Goal: Transaction & Acquisition: Obtain resource

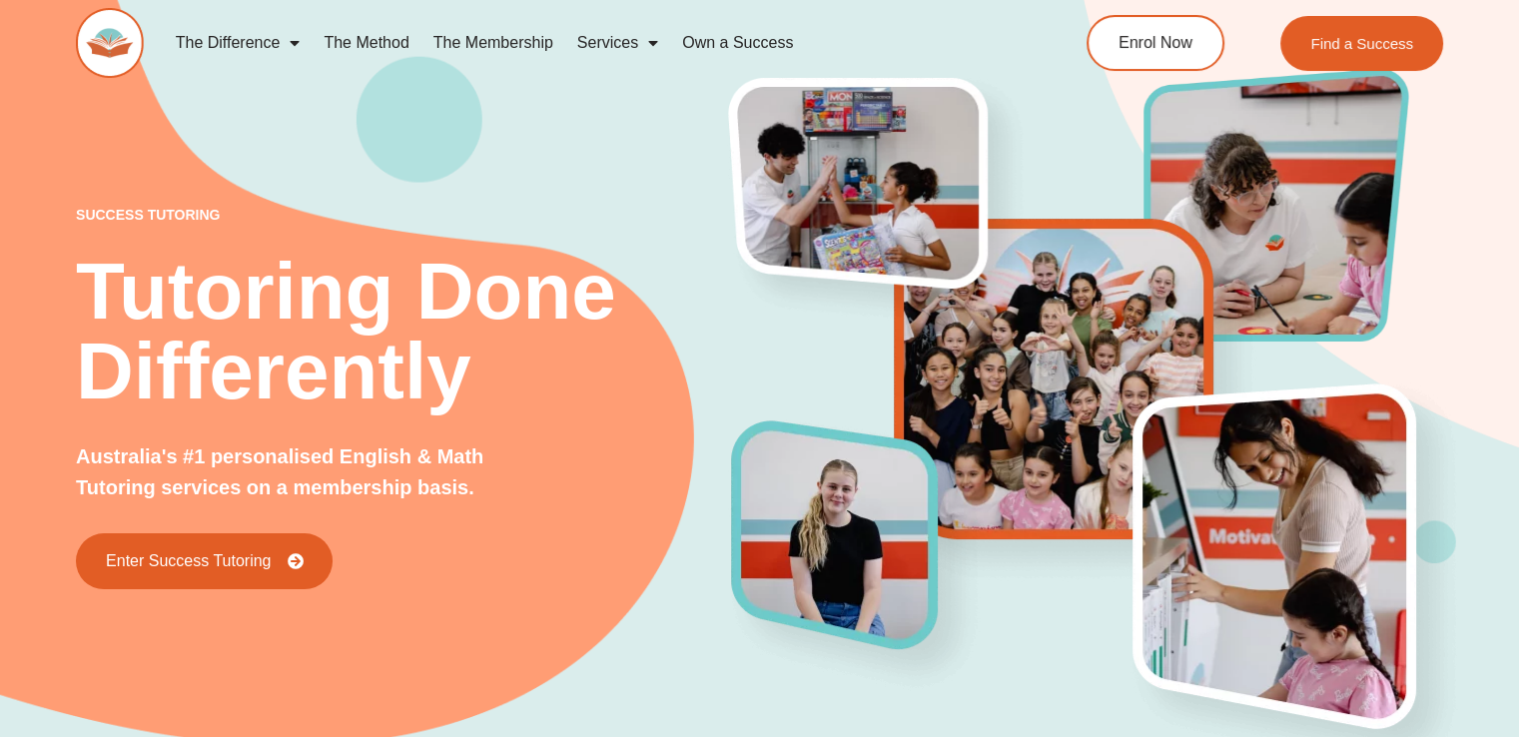
click at [618, 214] on p "success tutoring" at bounding box center [404, 215] width 656 height 14
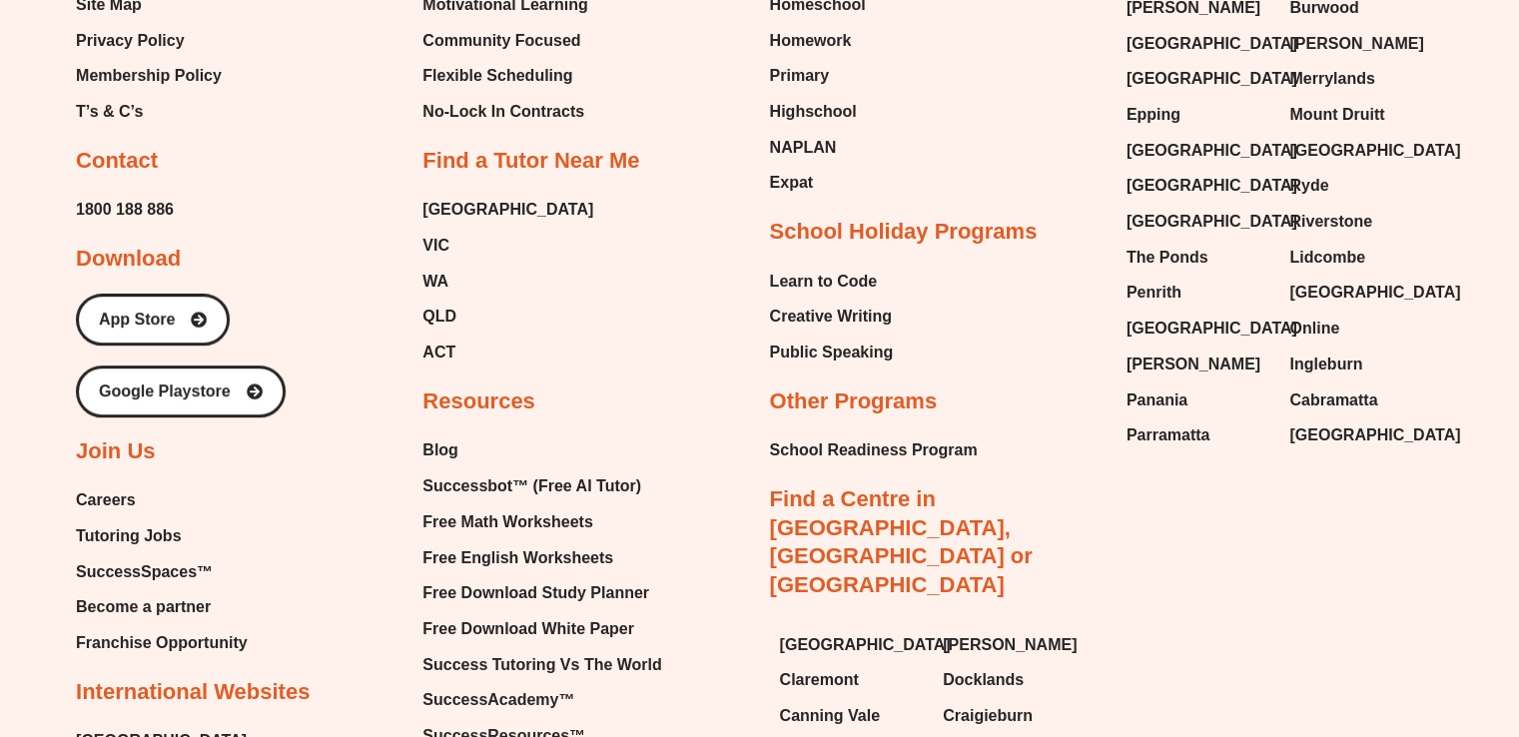
scroll to position [8700, 0]
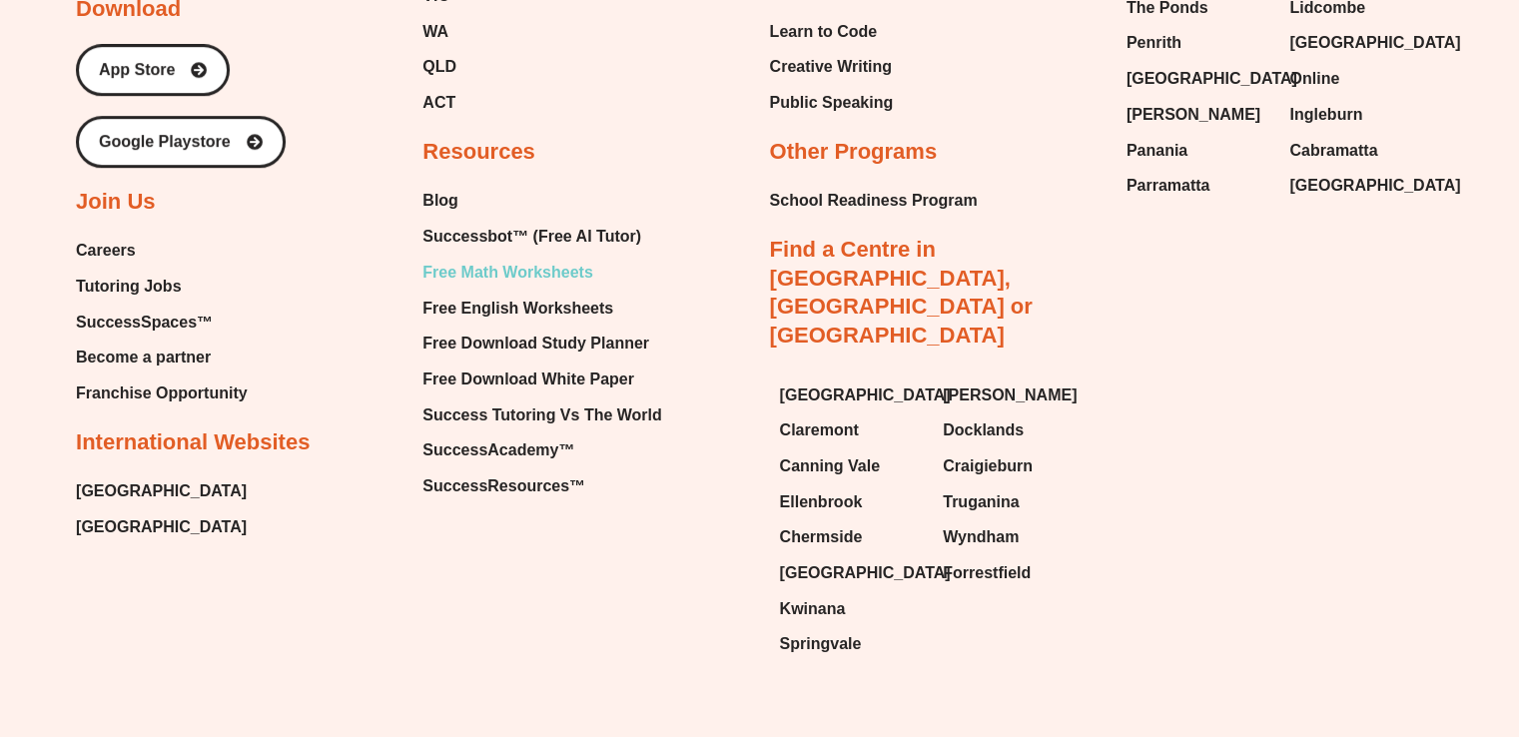
click at [523, 258] on span "Free Math Worksheets" at bounding box center [508, 273] width 170 height 30
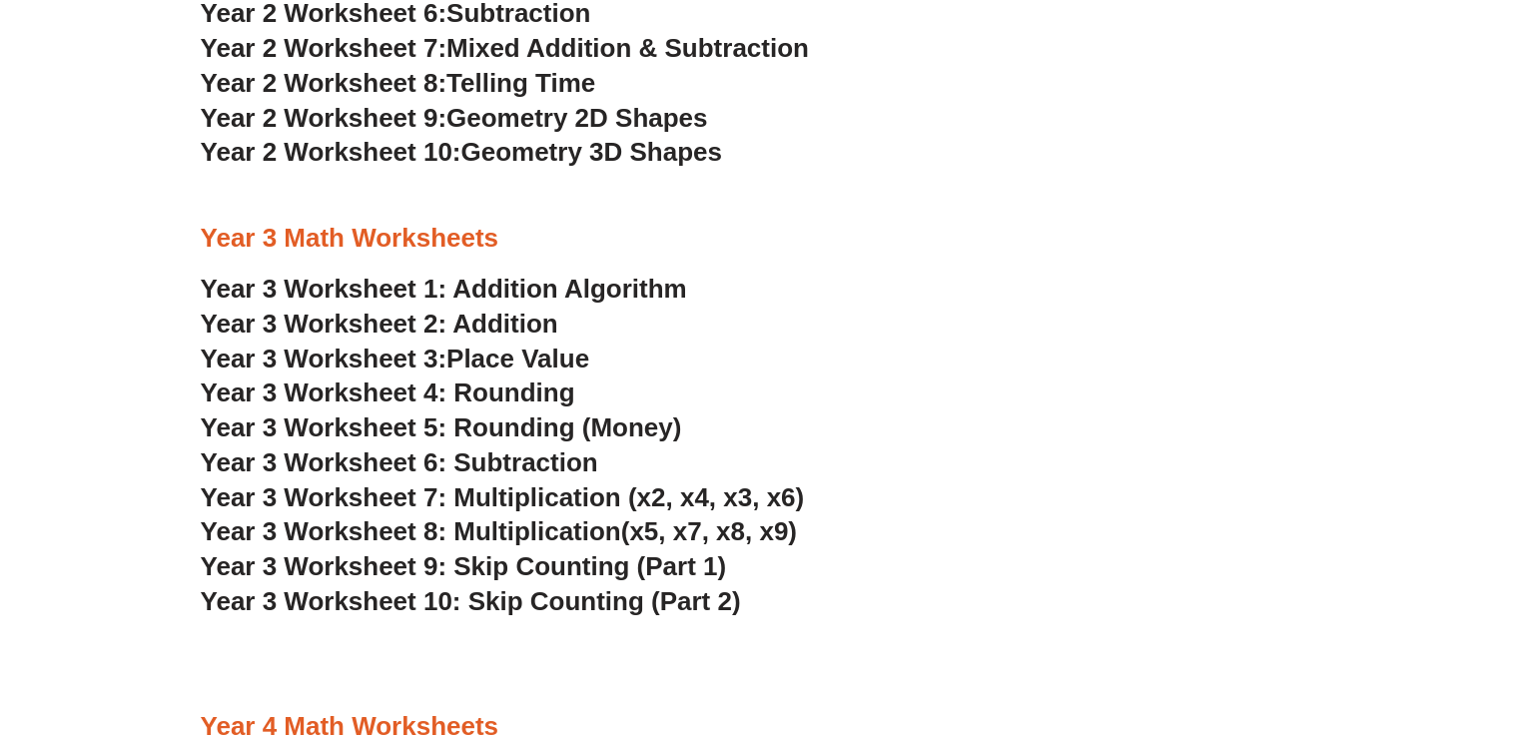
scroll to position [2357, 0]
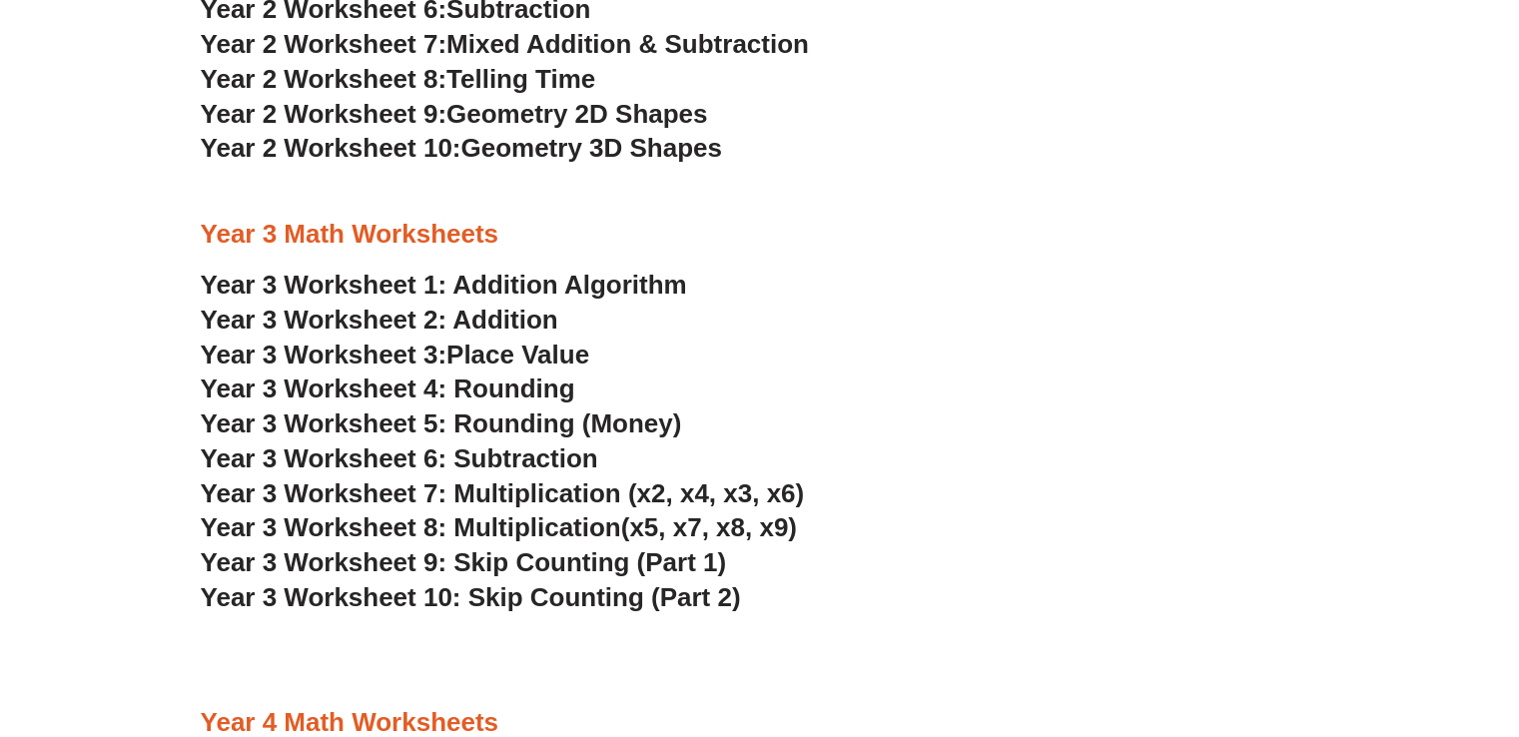
click at [491, 490] on span "Year 3 Worksheet 7: Multiplication (x2, x4, x3, x6)" at bounding box center [503, 493] width 604 height 30
click at [544, 523] on span "Year 3 Worksheet 8: Multiplication" at bounding box center [411, 527] width 421 height 30
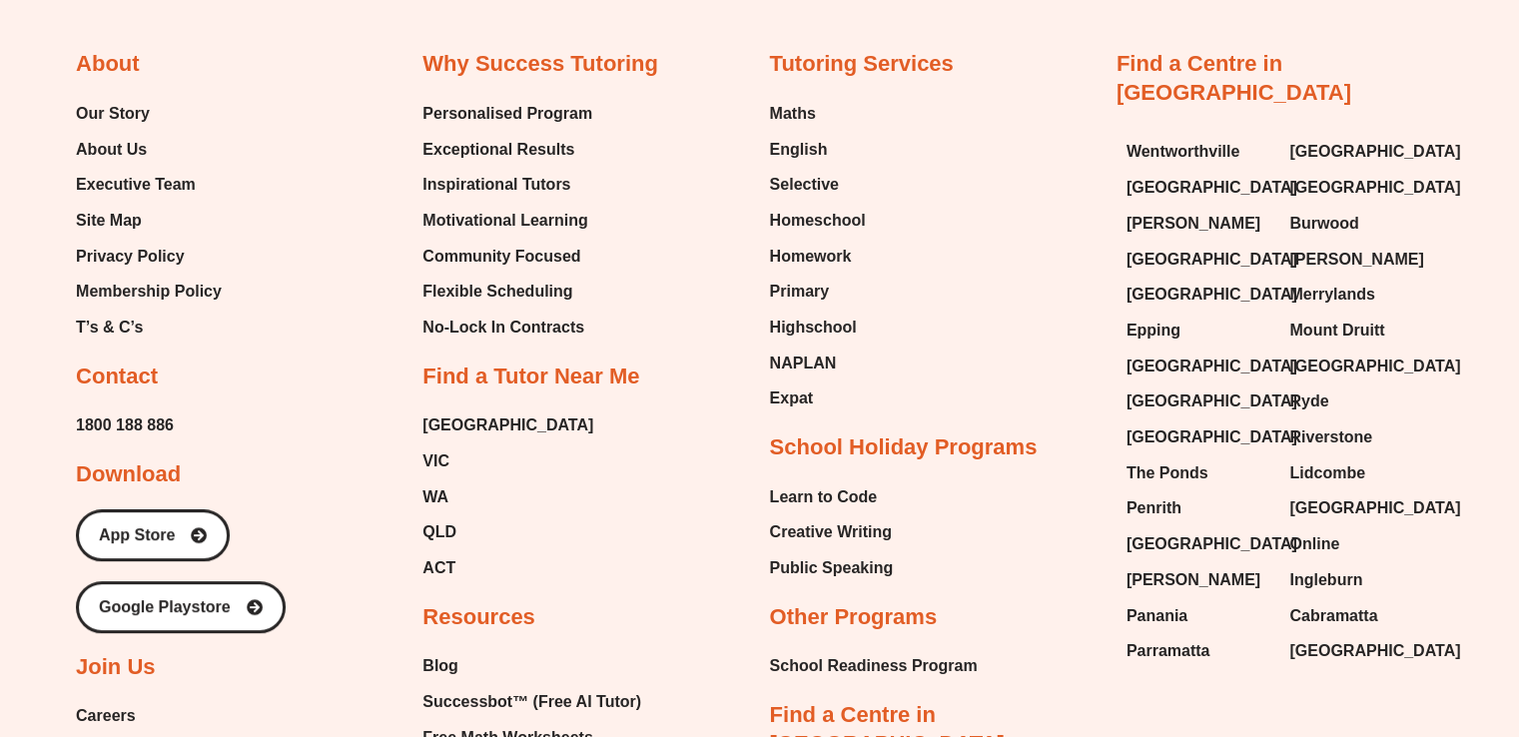
scroll to position [8339, 0]
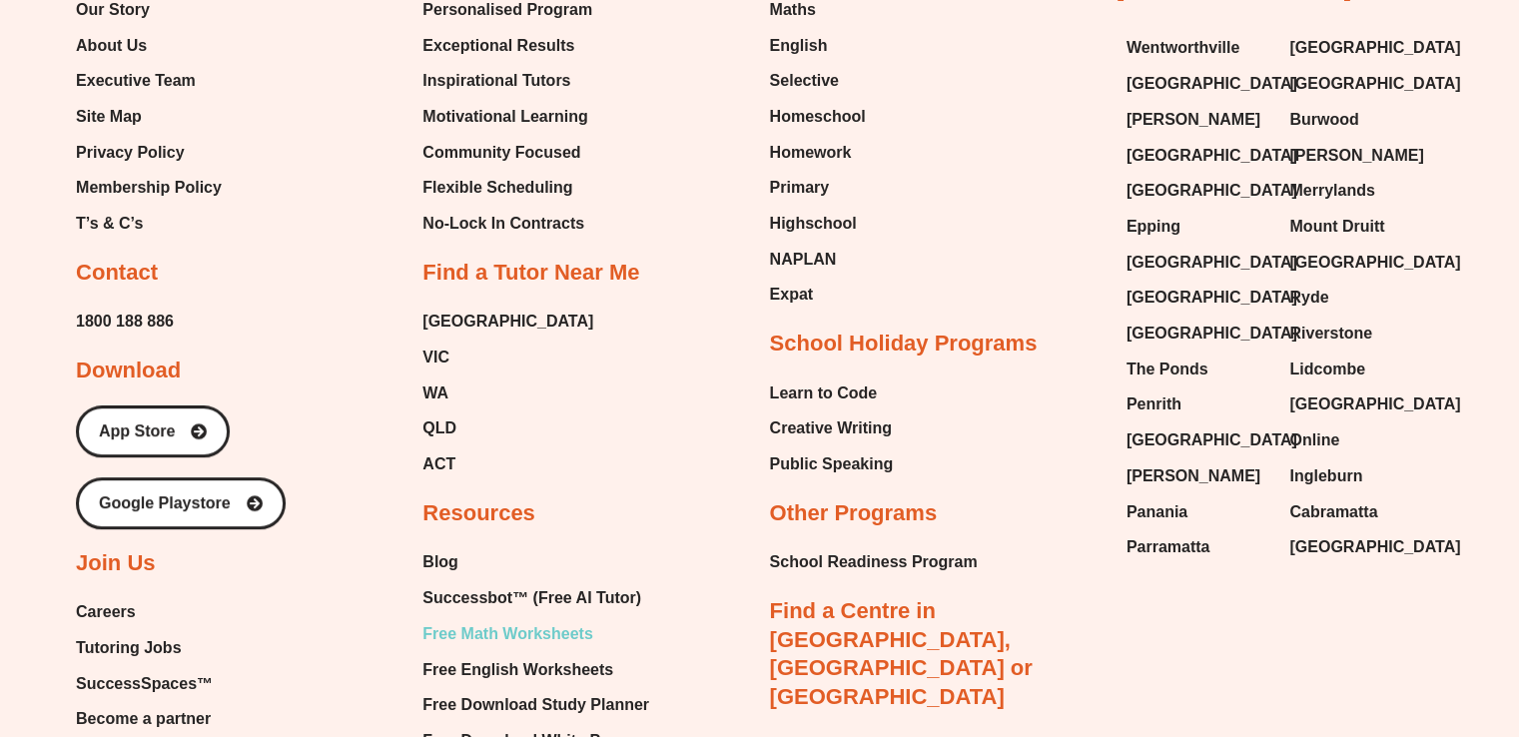
click at [478, 619] on span "Free Math Worksheets" at bounding box center [508, 634] width 170 height 30
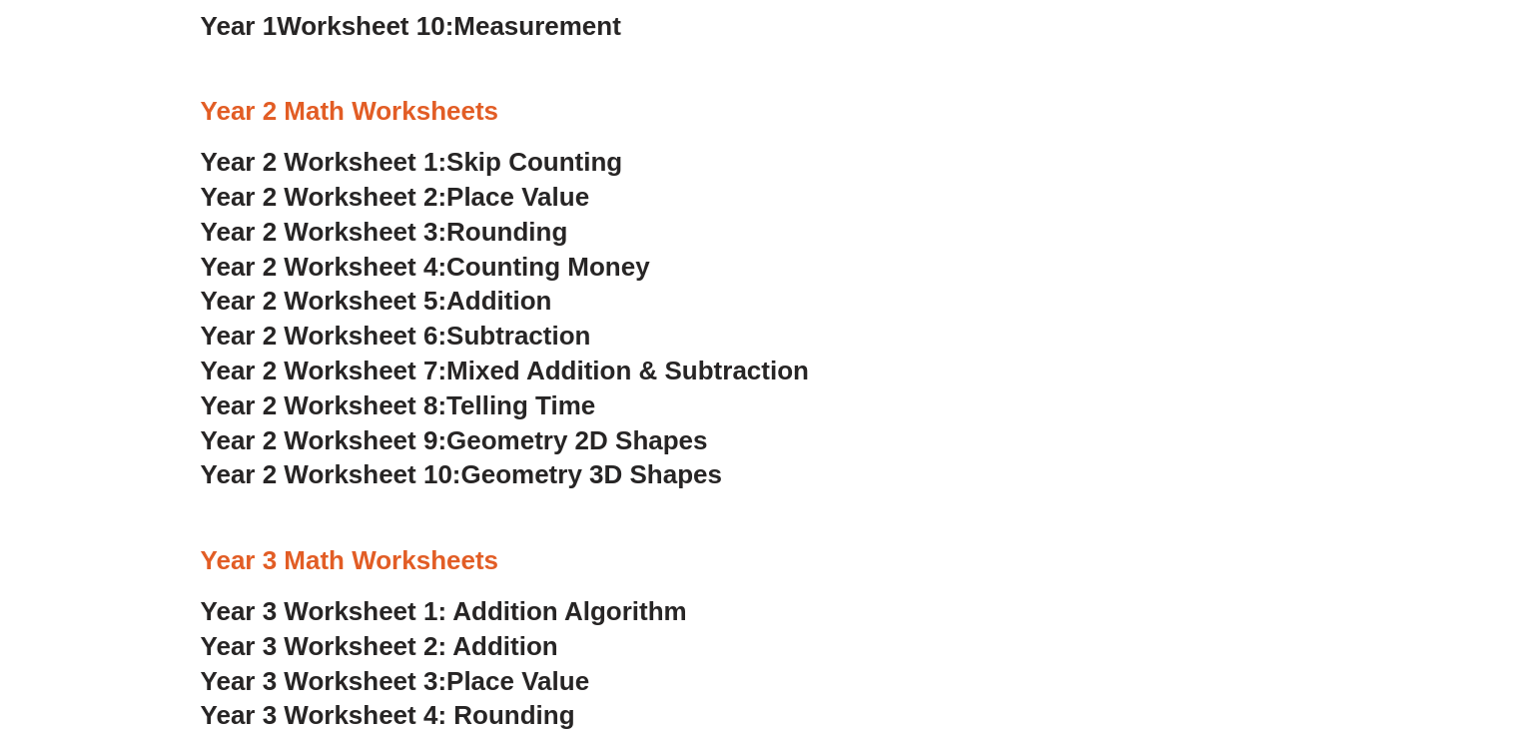
scroll to position [2030, 0]
click at [548, 297] on span "Addition" at bounding box center [499, 302] width 105 height 30
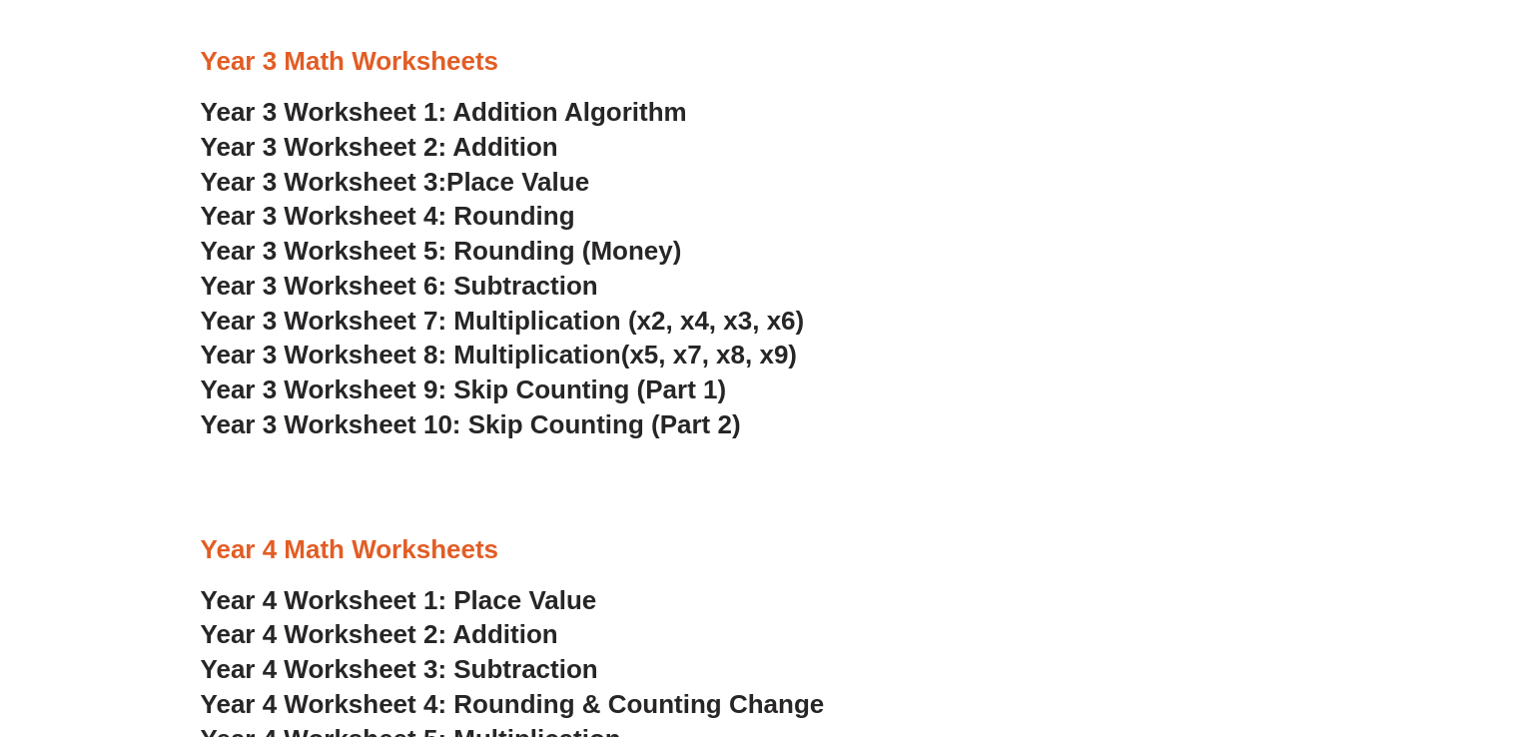
scroll to position [2775, 0]
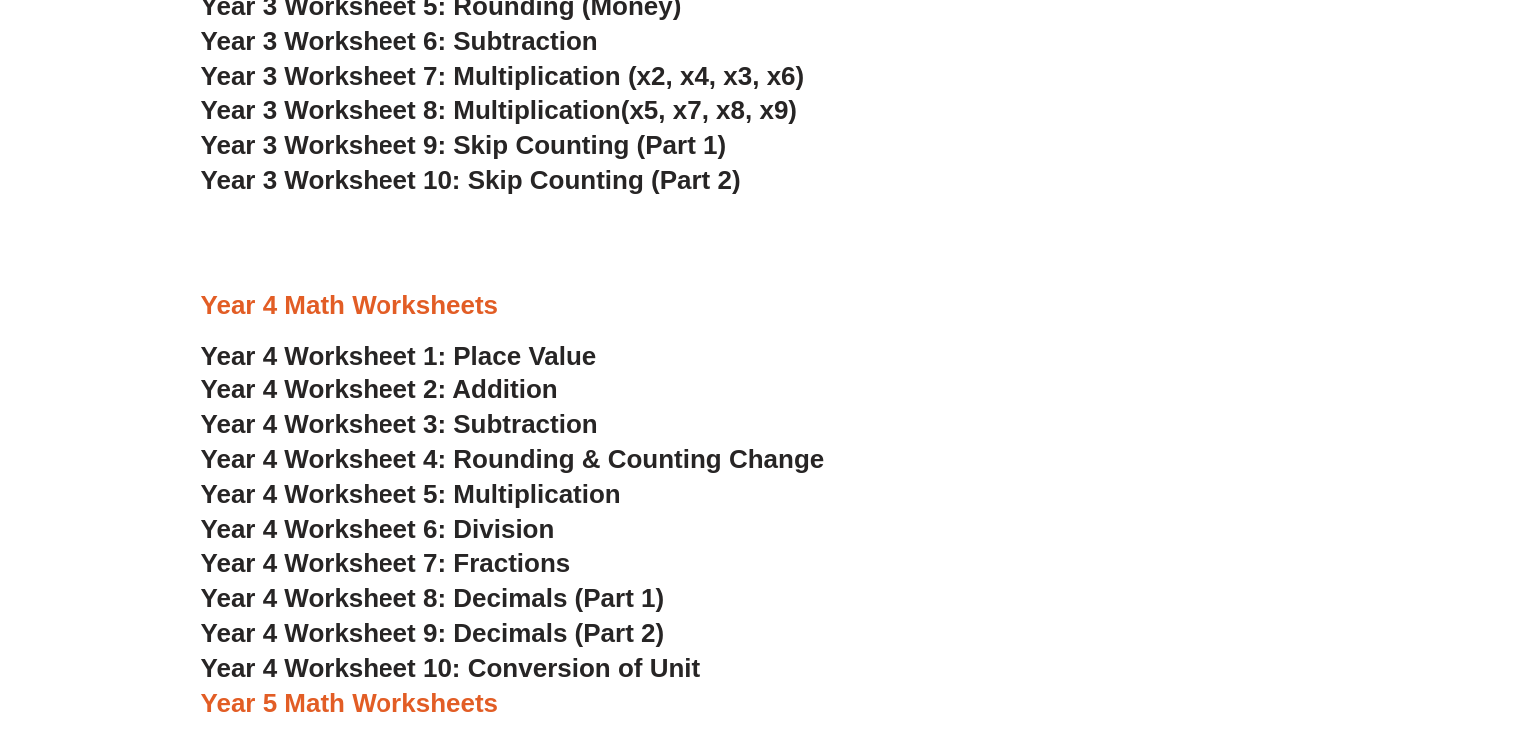
click at [617, 72] on span "Year 3 Worksheet 7: Multiplication (x2, x4, x3, x6)" at bounding box center [503, 76] width 604 height 30
